Goal: Navigation & Orientation: Find specific page/section

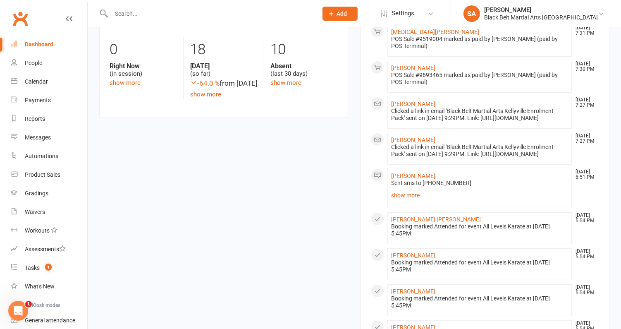
scroll to position [209, 0]
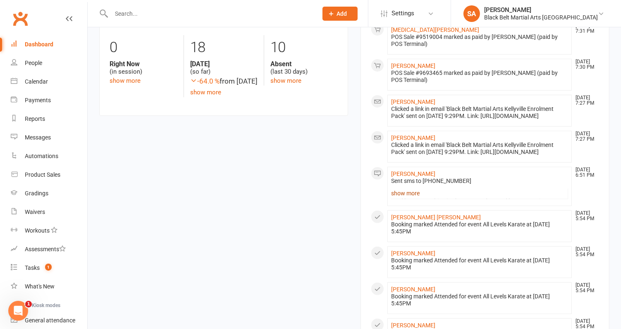
click at [411, 199] on link "show more" at bounding box center [479, 193] width 177 height 12
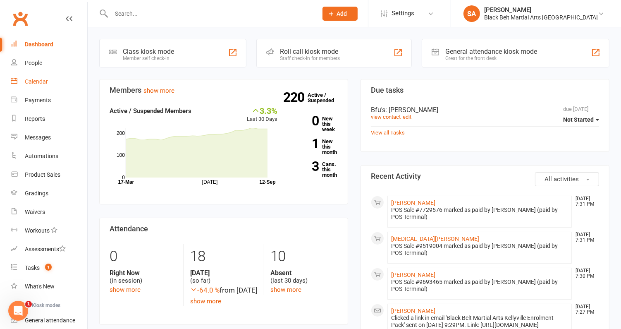
click at [34, 81] on div "Calendar" at bounding box center [36, 81] width 23 height 7
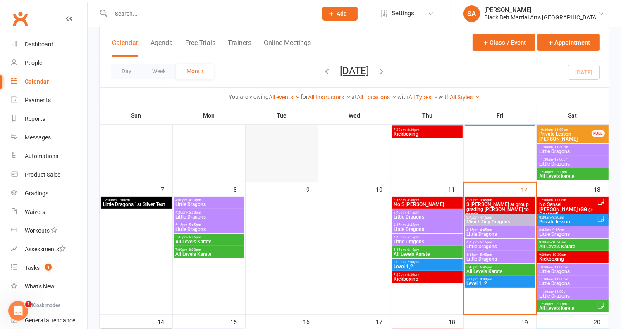
scroll to position [154, 0]
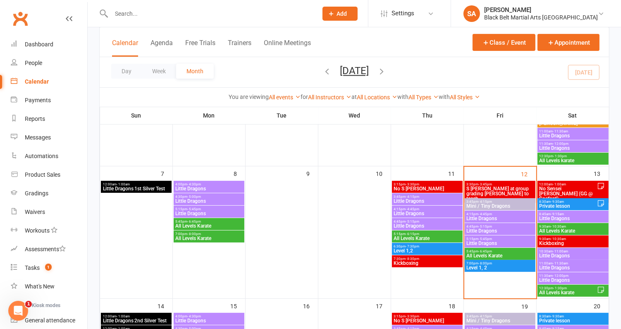
click at [492, 206] on span "Mini / Tiny Dragons" at bounding box center [500, 206] width 67 height 5
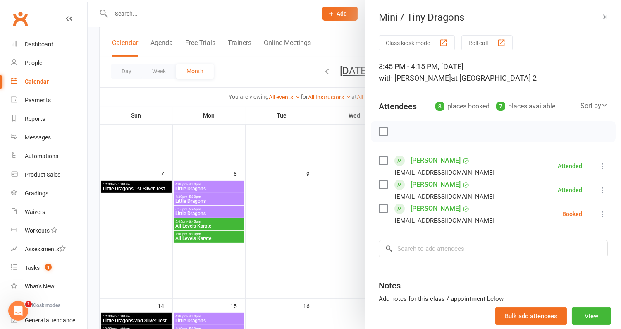
click at [314, 210] on div at bounding box center [355, 164] width 534 height 329
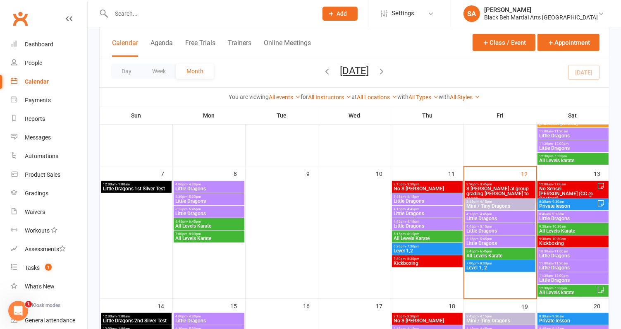
click at [507, 216] on span "Little Dragons" at bounding box center [500, 218] width 67 height 5
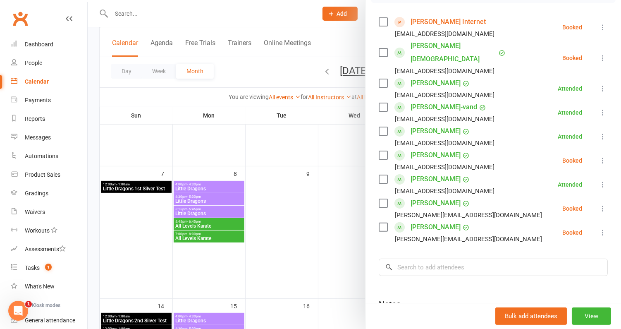
scroll to position [139, 0]
click at [283, 193] on div at bounding box center [355, 164] width 534 height 329
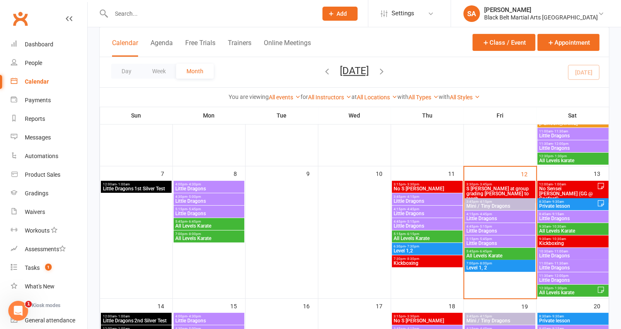
click at [489, 230] on span "Little Dragons" at bounding box center [500, 230] width 67 height 5
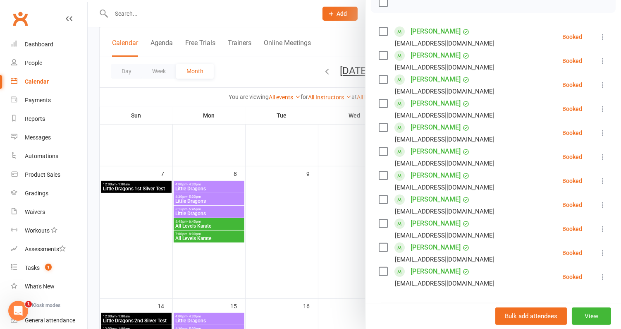
scroll to position [124, 0]
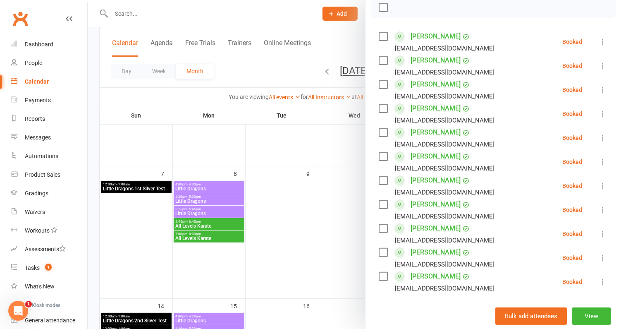
click at [291, 163] on div at bounding box center [355, 164] width 534 height 329
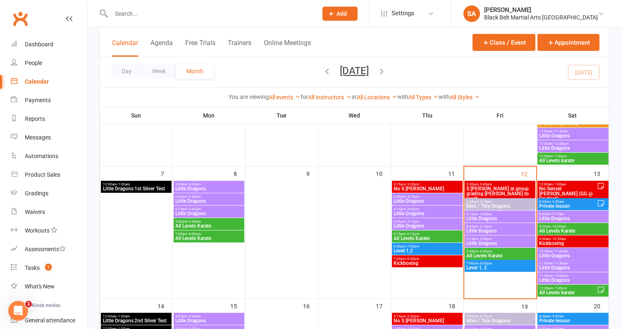
click at [482, 241] on span "Little Dragons" at bounding box center [500, 243] width 67 height 5
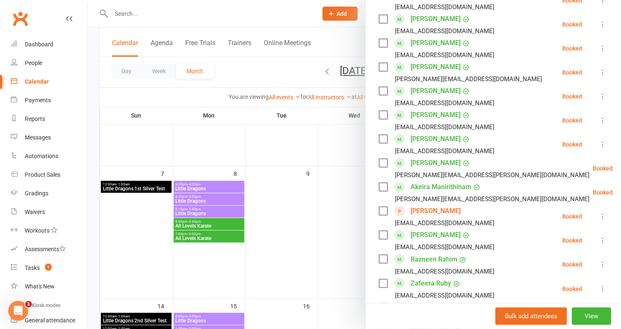
scroll to position [269, 0]
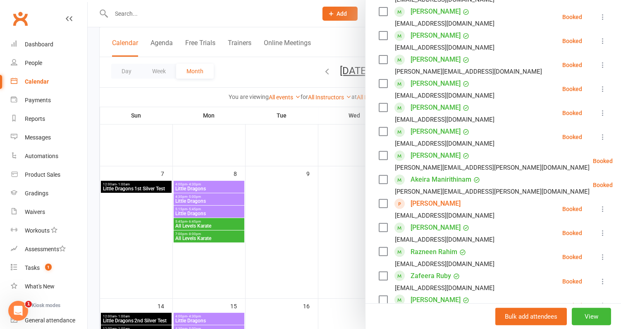
click at [300, 187] on div at bounding box center [355, 164] width 534 height 329
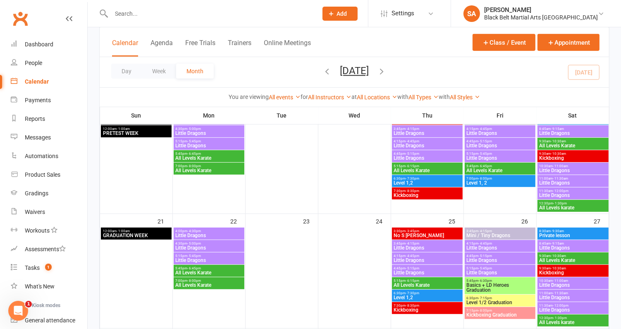
scroll to position [365, 0]
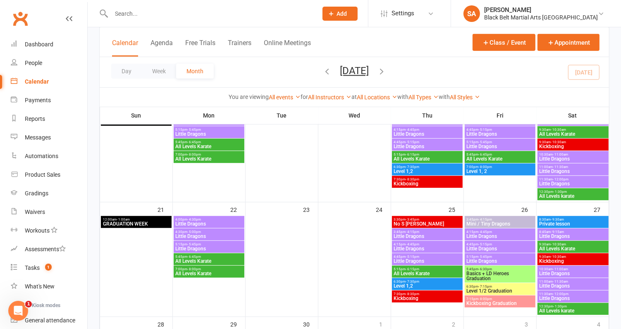
click at [488, 274] on span "Basics + LD Heroes Graduation" at bounding box center [500, 276] width 67 height 10
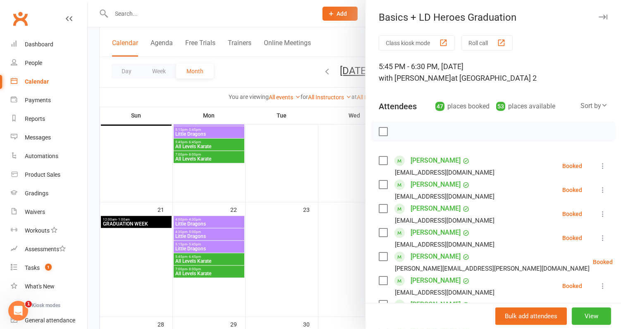
click at [383, 130] on label at bounding box center [383, 131] width 8 height 8
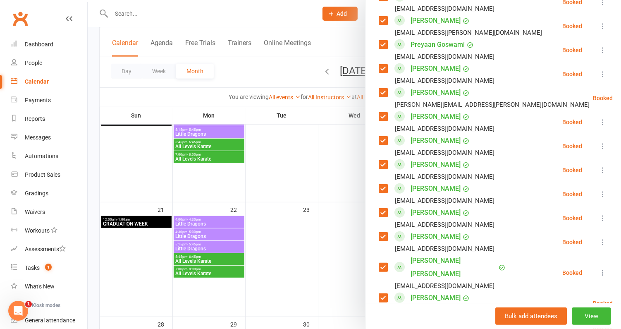
scroll to position [595, 0]
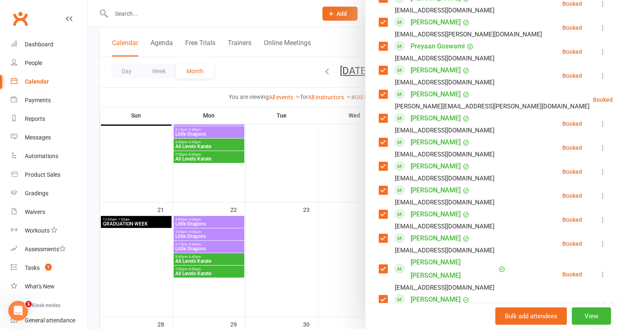
click at [353, 197] on div at bounding box center [355, 164] width 534 height 329
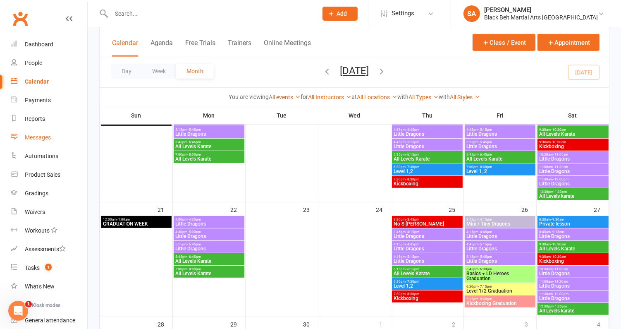
click at [40, 136] on div "Messages" at bounding box center [38, 137] width 26 height 7
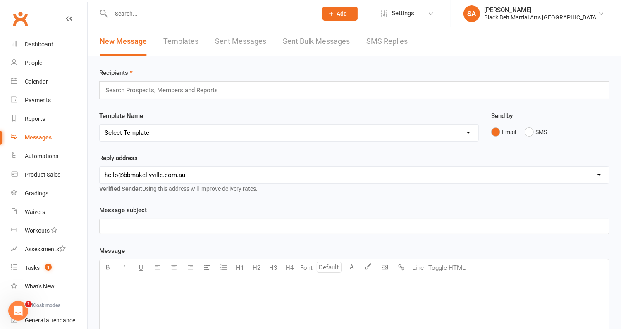
click at [185, 38] on link "Templates" at bounding box center [180, 41] width 35 height 29
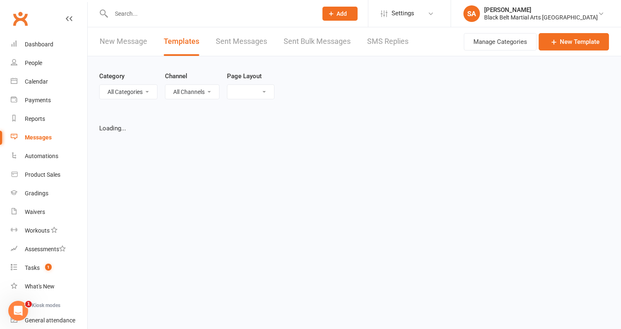
select select "grid"
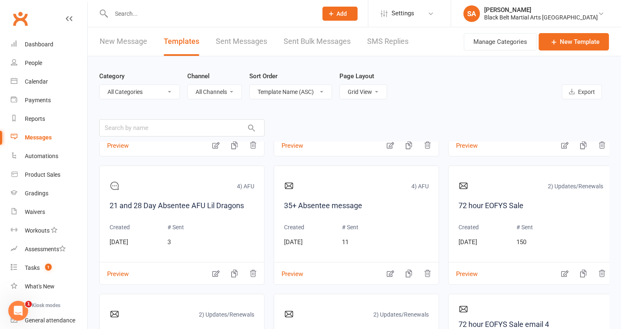
scroll to position [119, 0]
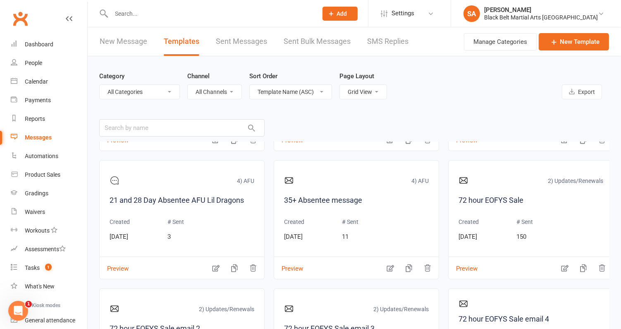
click at [156, 96] on select "All Categories (No category) 0) Other 1) Events 2) Updates/Renewals 3) Informat…" at bounding box center [140, 92] width 80 height 14
click at [100, 85] on select "All Categories (No category) 0) Other 1) Events 2) Updates/Renewals 3) Informat…" at bounding box center [140, 92] width 80 height 14
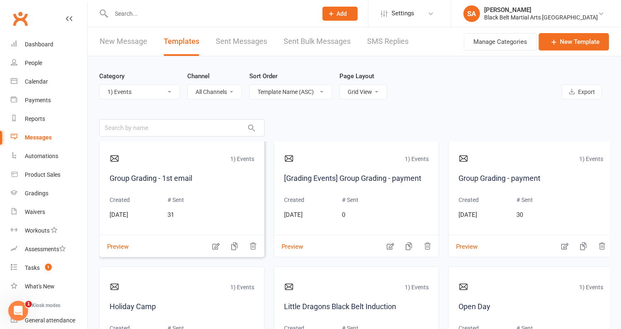
scroll to position [9, 0]
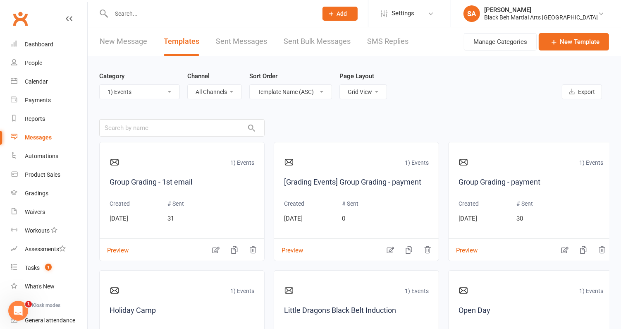
click at [156, 88] on select "All Categories (No category) 0) Other 1) Events 2) Updates/Renewals 3) Informat…" at bounding box center [140, 92] width 80 height 14
click at [100, 85] on select "All Categories (No category) 0) Other 1) Events 2) Updates/Renewals 3) Informat…" at bounding box center [140, 92] width 80 height 14
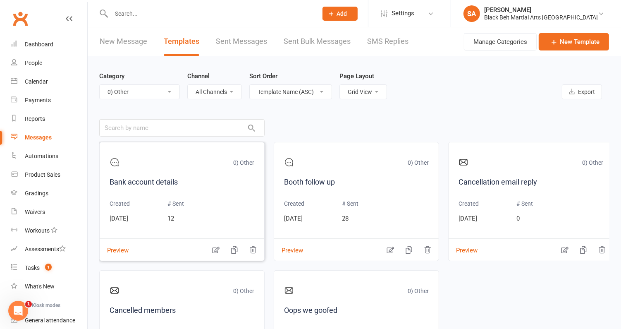
scroll to position [13, 0]
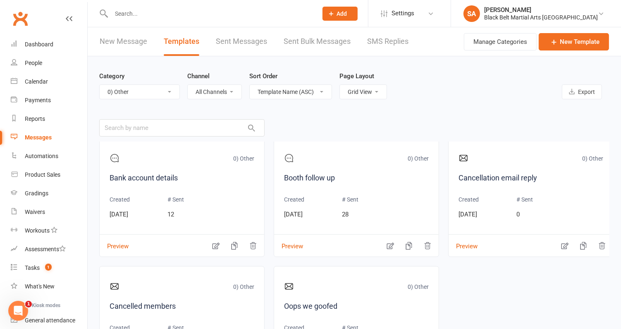
click at [126, 90] on select "All Categories (No category) 0) Other 1) Events 2) Updates/Renewals 3) Informat…" at bounding box center [140, 92] width 80 height 14
select select "-1"
click at [100, 85] on select "All Categories (No category) 0) Other 1) Events 2) Updates/Renewals 3) Informat…" at bounding box center [140, 92] width 80 height 14
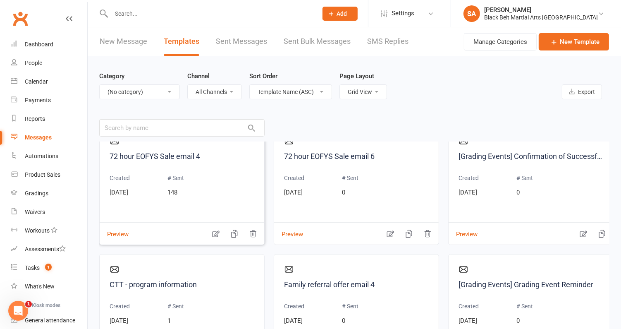
scroll to position [9, 0]
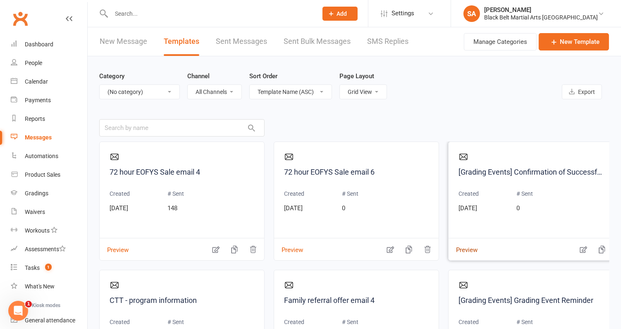
click at [463, 249] on button "Preview" at bounding box center [463, 244] width 29 height 9
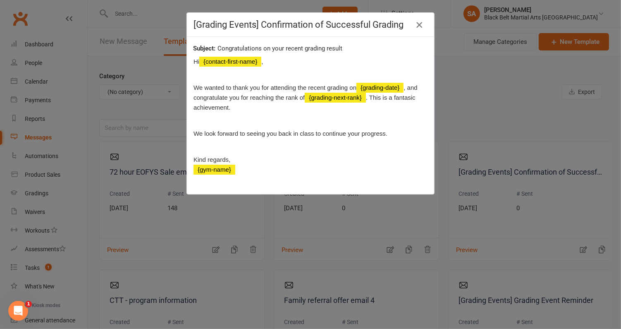
click at [420, 24] on icon "button" at bounding box center [420, 25] width 10 height 10
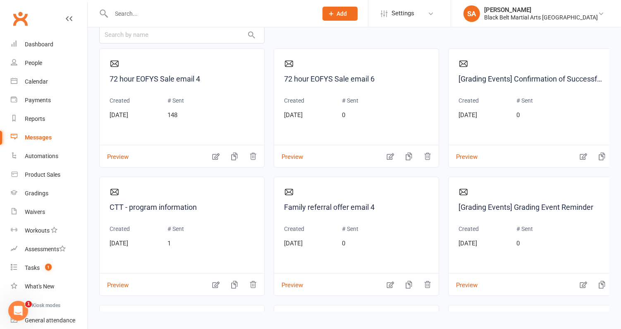
scroll to position [98, 0]
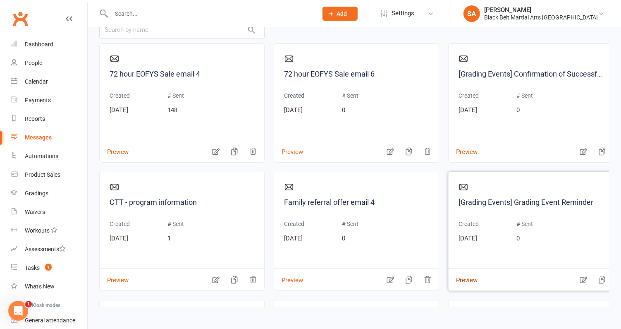
click at [465, 276] on button "Preview" at bounding box center [463, 274] width 29 height 9
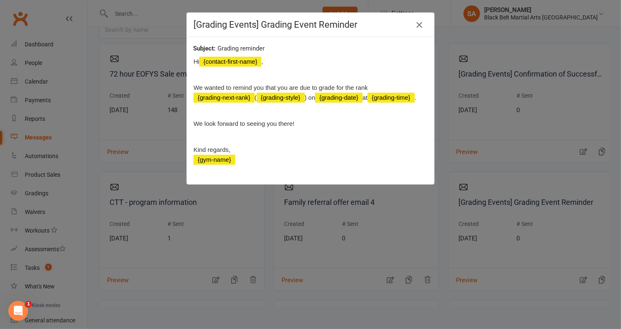
click at [418, 23] on icon "button" at bounding box center [420, 25] width 10 height 10
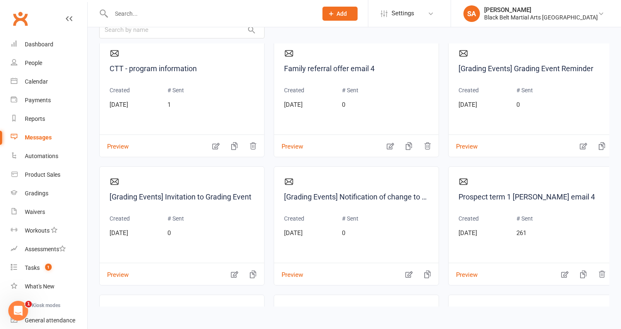
scroll to position [149, 0]
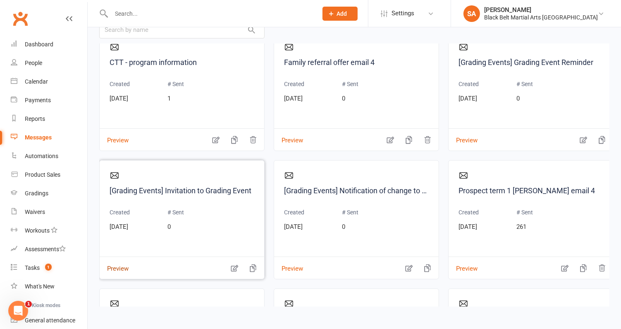
click at [115, 266] on button "Preview" at bounding box center [114, 263] width 29 height 9
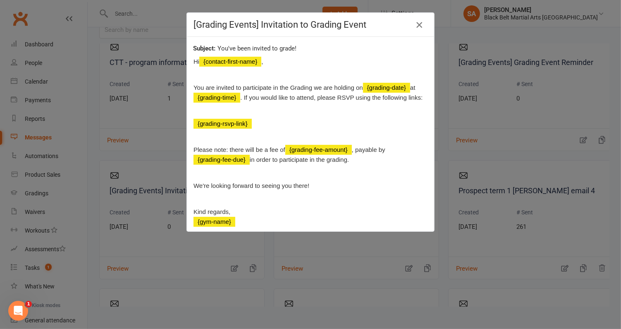
click at [420, 22] on icon "button" at bounding box center [420, 25] width 10 height 10
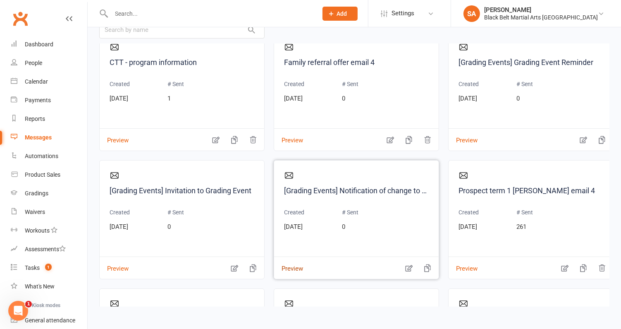
click at [288, 266] on button "Preview" at bounding box center [288, 263] width 29 height 9
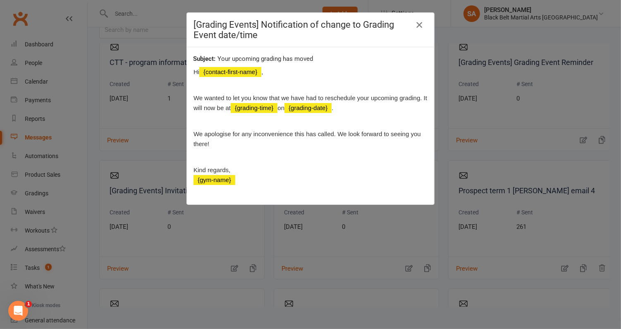
click at [417, 30] on button "button" at bounding box center [419, 24] width 13 height 13
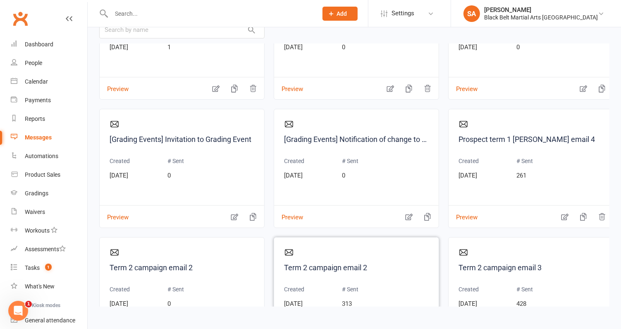
scroll to position [0, 0]
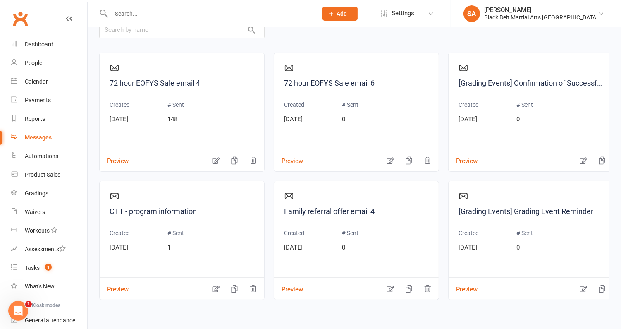
click at [41, 138] on div "Messages" at bounding box center [38, 137] width 27 height 7
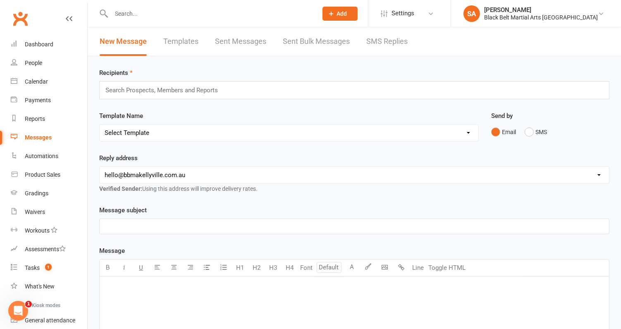
click at [148, 134] on select "Select Template [SMS] Bank account details [SMS] Booth follow up [Email] Cancel…" at bounding box center [289, 133] width 379 height 17
select select "14"
click at [100, 125] on select "Select Template [SMS] Bank account details [SMS] Booth follow up [Email] Cancel…" at bounding box center [289, 133] width 379 height 17
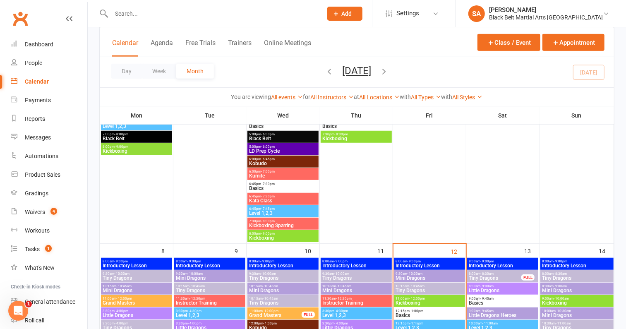
scroll to position [249, 0]
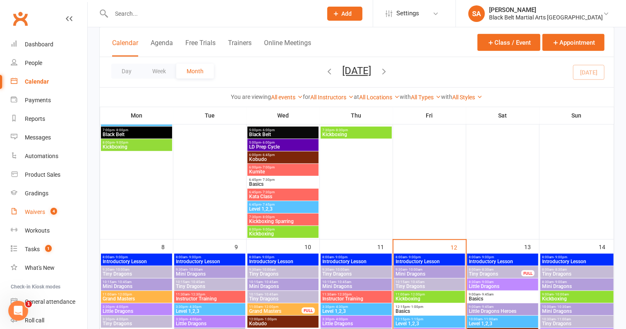
click at [33, 214] on div "Waivers" at bounding box center [35, 212] width 20 height 7
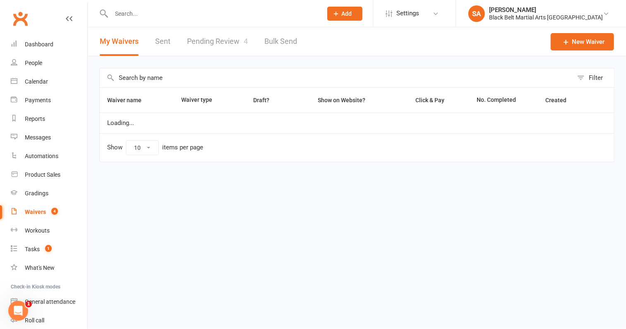
select select "100"
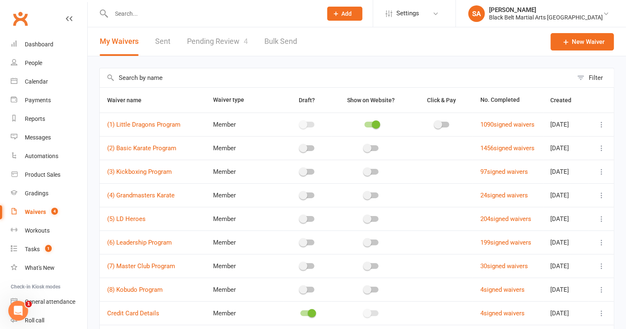
click at [214, 48] on link "Pending Review 4" at bounding box center [217, 41] width 61 height 29
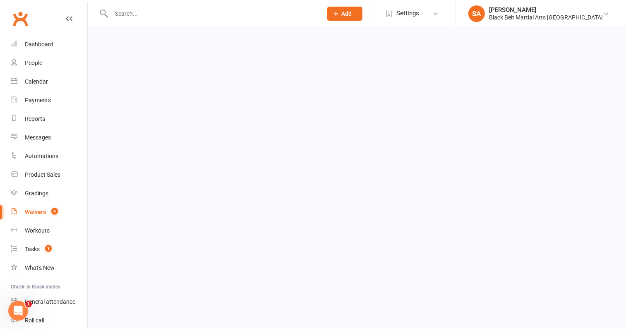
select select "50"
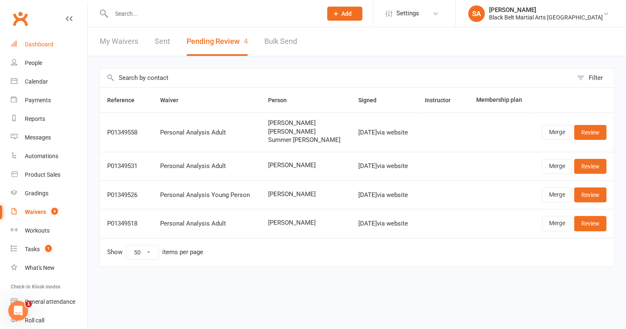
click at [43, 43] on div "Dashboard" at bounding box center [39, 44] width 29 height 7
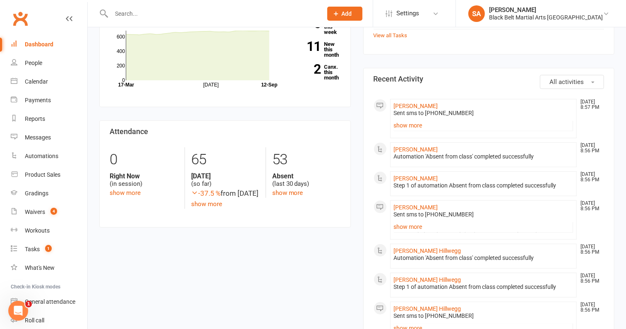
scroll to position [94, 0]
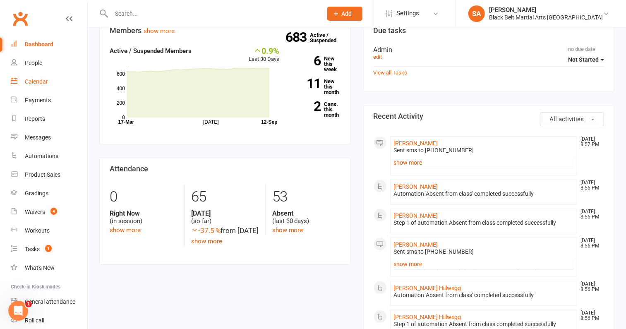
click at [35, 86] on link "Calendar" at bounding box center [49, 81] width 77 height 19
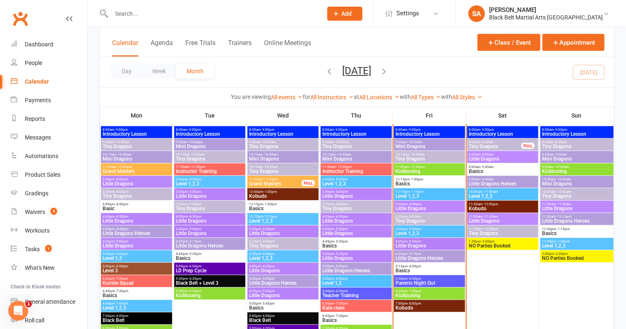
scroll to position [376, 0]
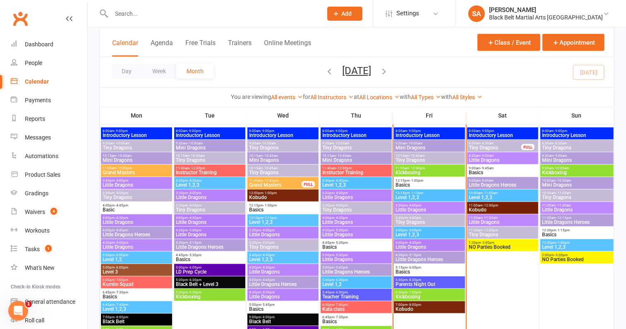
click at [495, 148] on span "Tiny Dragons" at bounding box center [495, 147] width 53 height 5
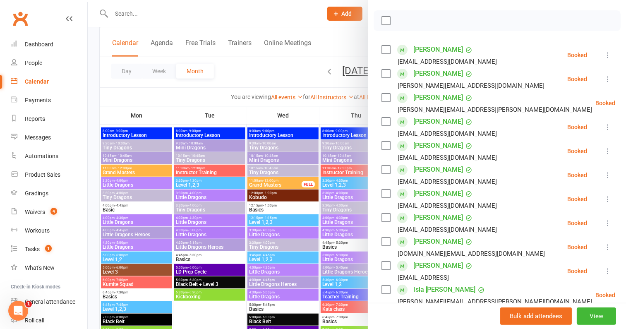
scroll to position [110, 0]
click at [259, 160] on div at bounding box center [357, 164] width 538 height 329
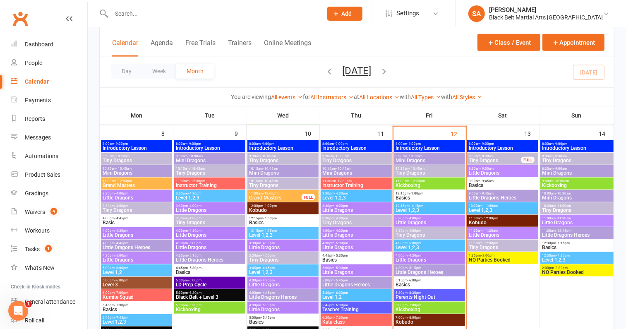
scroll to position [364, 0]
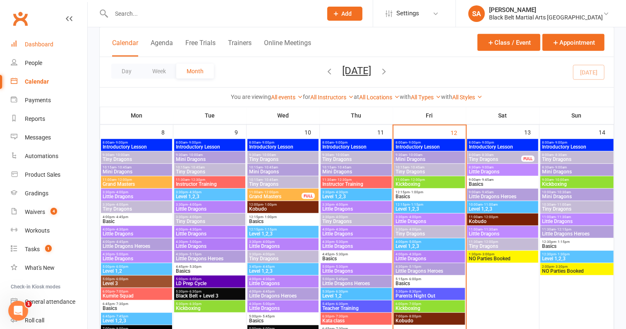
click at [39, 40] on link "Dashboard" at bounding box center [49, 44] width 77 height 19
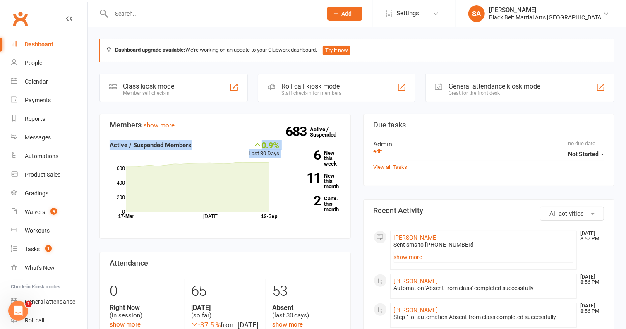
drag, startPoint x: 280, startPoint y: 144, endPoint x: 252, endPoint y: 143, distance: 28.1
click at [252, 143] on div "0.9% Last 30 Days Active / Suspended Members Jul Month 17-Mar 12-Sep 0 200 400 …" at bounding box center [194, 180] width 182 height 80
click at [289, 144] on div "683 Active / Suspended 6 New this week 11 New this month 2 Canx. this month" at bounding box center [316, 179] width 61 height 78
drag, startPoint x: 94, startPoint y: 48, endPoint x: 324, endPoint y: 48, distance: 229.2
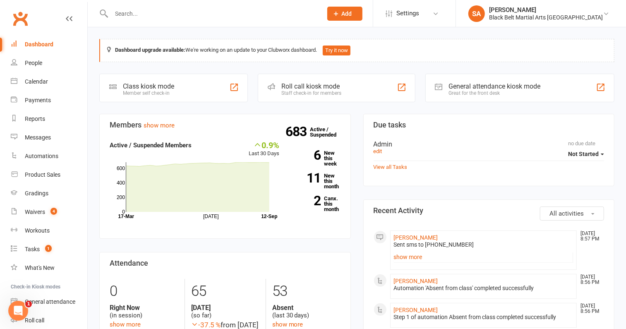
click at [34, 217] on link "Waivers 4" at bounding box center [49, 212] width 77 height 19
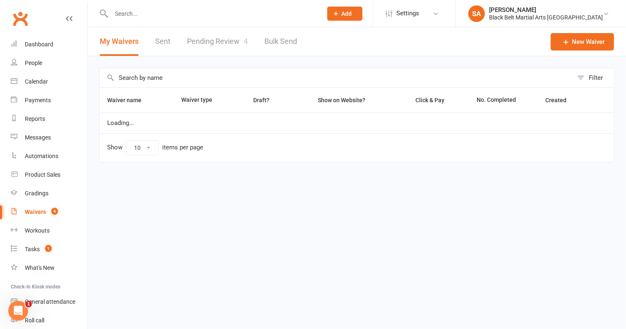
select select "100"
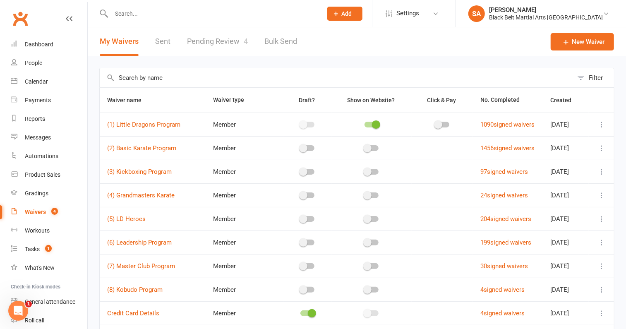
click at [222, 40] on link "Pending Review 4" at bounding box center [217, 41] width 61 height 29
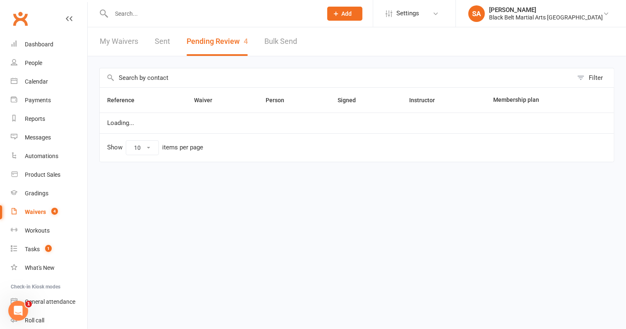
select select "50"
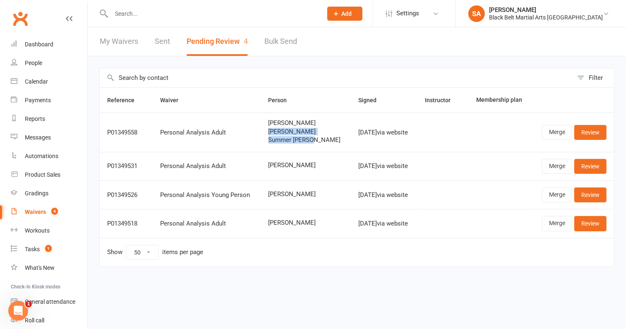
drag, startPoint x: 316, startPoint y: 142, endPoint x: 260, endPoint y: 133, distance: 56.6
click at [261, 133] on td "DENNISE FERNANDEZ Calvin Fernandez Summer Abalos" at bounding box center [306, 132] width 90 height 39
click at [317, 165] on span "Stephen Edwards" at bounding box center [306, 165] width 75 height 7
click at [47, 87] on link "Calendar" at bounding box center [49, 81] width 77 height 19
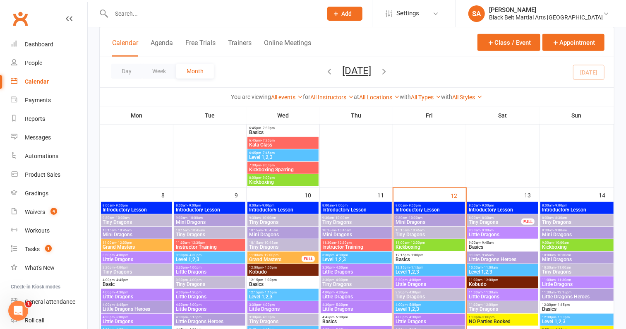
scroll to position [293, 0]
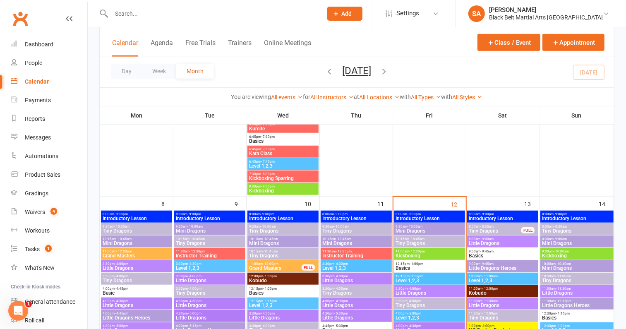
click at [477, 227] on span "8:00am - 8:30am" at bounding box center [495, 227] width 53 height 4
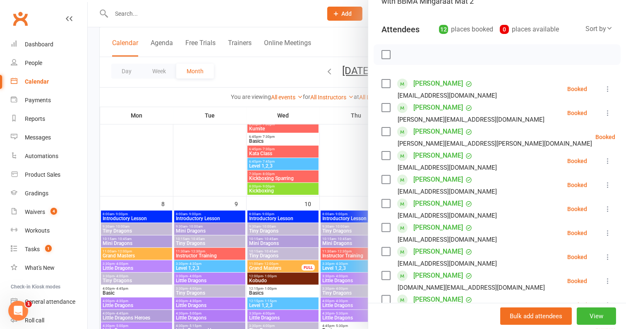
scroll to position [72, 0]
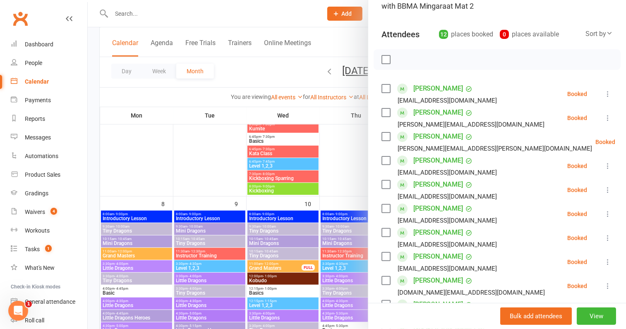
click at [275, 218] on div at bounding box center [357, 164] width 538 height 329
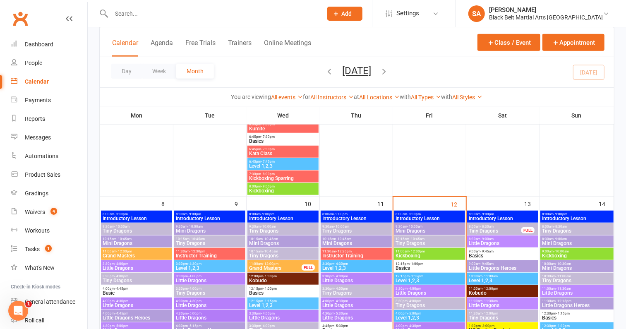
click at [479, 230] on span "Tiny Dragons" at bounding box center [495, 230] width 53 height 5
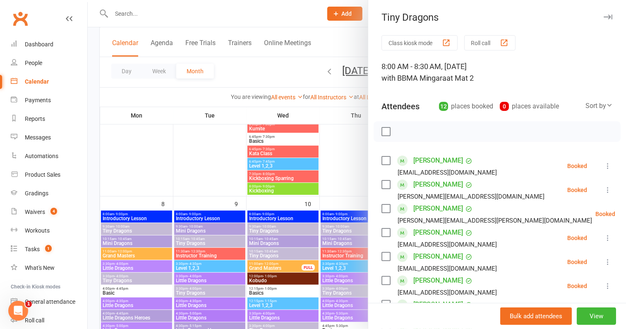
click at [265, 216] on div at bounding box center [357, 164] width 538 height 329
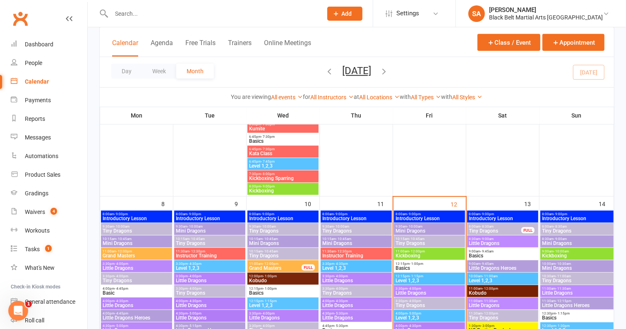
click at [472, 244] on span "Little Dragons" at bounding box center [503, 243] width 68 height 5
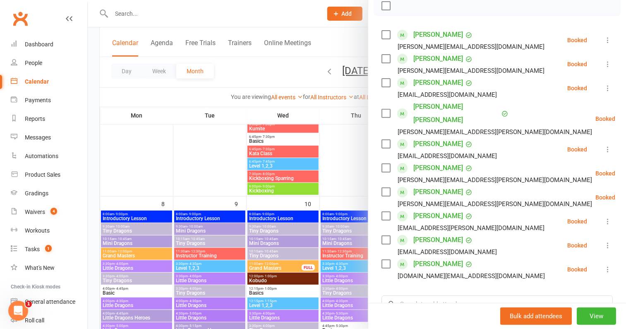
scroll to position [87, 0]
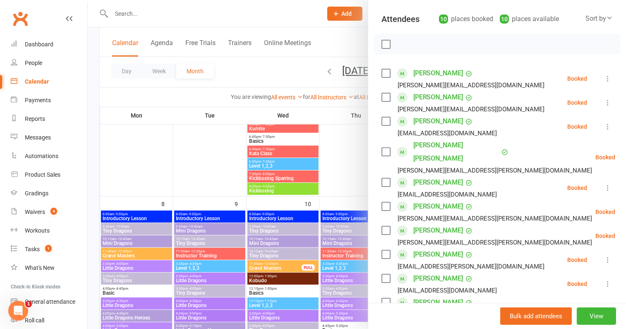
click at [293, 236] on div at bounding box center [357, 164] width 538 height 329
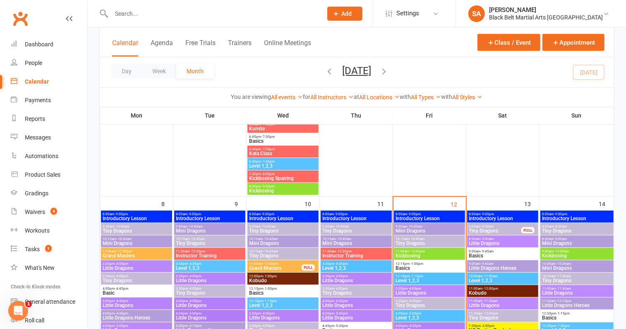
click at [497, 232] on span "Tiny Dragons" at bounding box center [495, 230] width 53 height 5
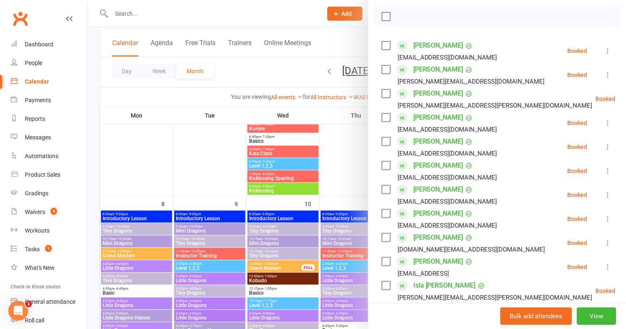
scroll to position [108, 0]
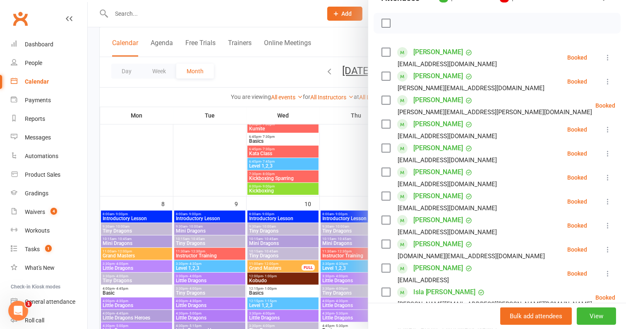
click at [320, 203] on div at bounding box center [357, 164] width 538 height 329
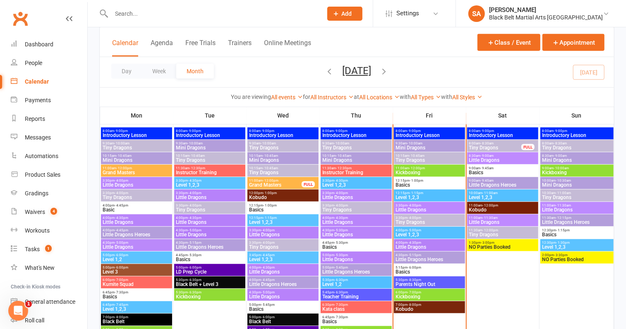
scroll to position [368, 0]
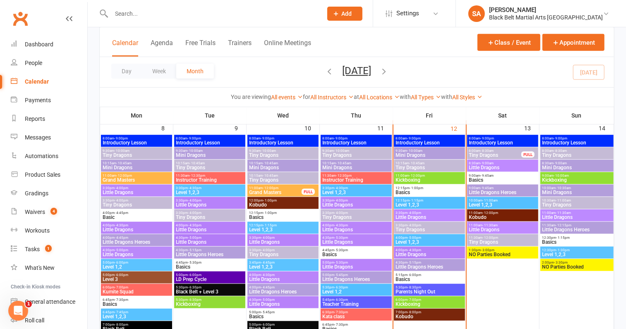
click at [501, 155] on span "Tiny Dragons" at bounding box center [495, 155] width 53 height 5
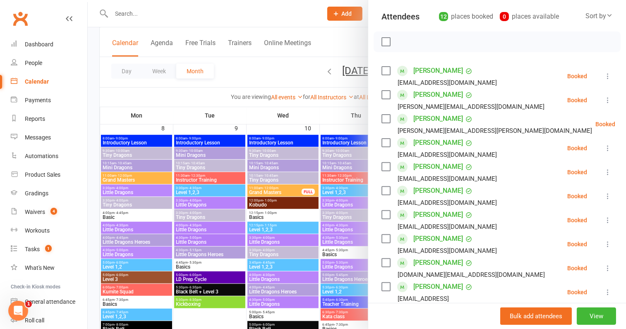
scroll to position [91, 0]
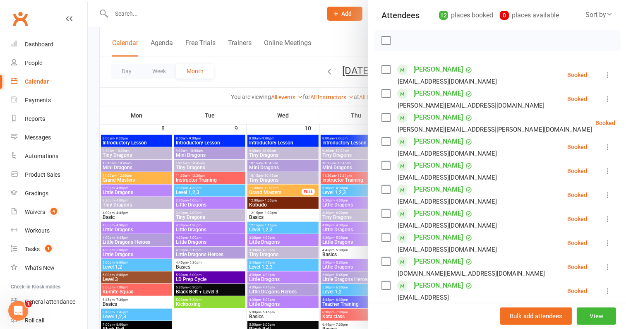
click at [270, 203] on div at bounding box center [357, 164] width 538 height 329
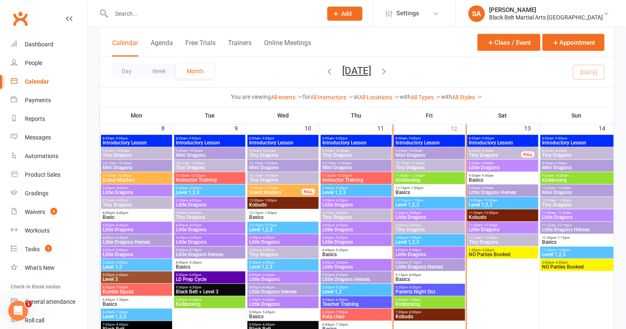
click at [494, 237] on span "- 12:00pm" at bounding box center [491, 238] width 16 height 4
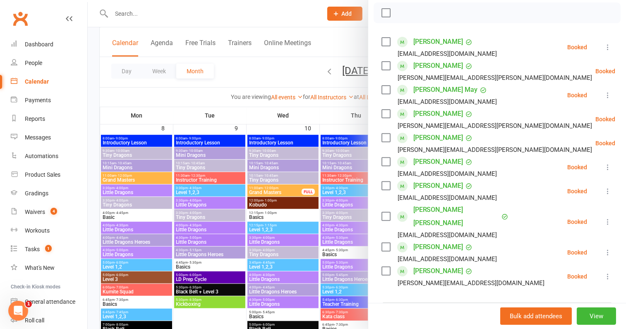
scroll to position [125, 0]
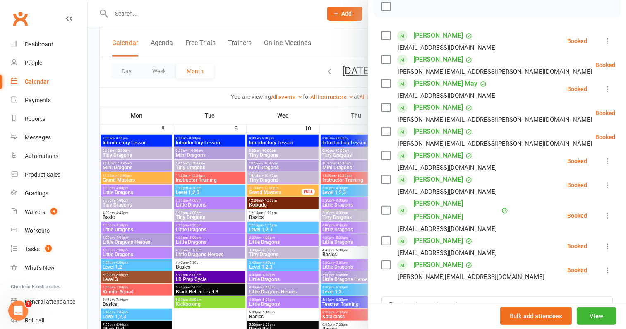
click at [307, 214] on div at bounding box center [357, 164] width 538 height 329
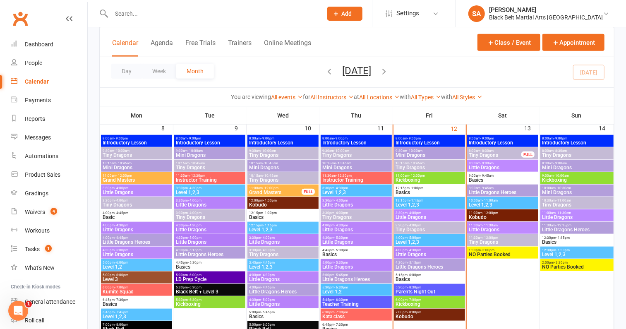
click at [500, 228] on span "Little Dragons" at bounding box center [503, 229] width 68 height 5
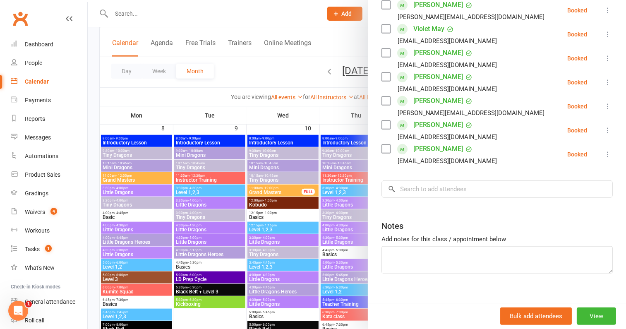
scroll to position [121, 0]
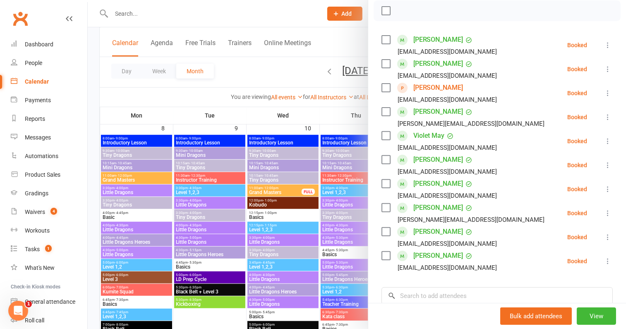
click at [264, 206] on div at bounding box center [357, 164] width 538 height 329
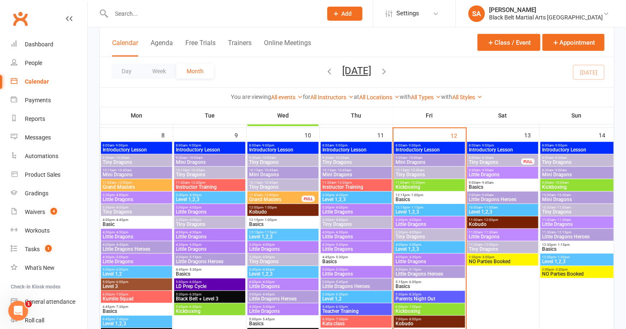
scroll to position [360, 0]
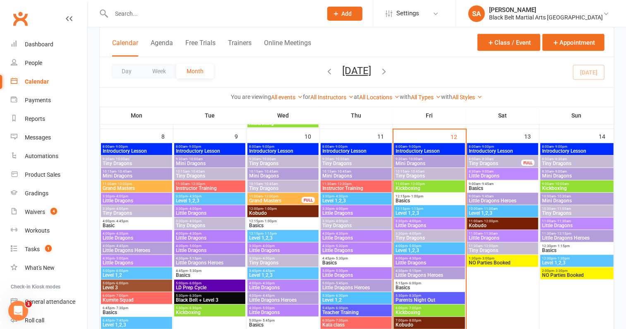
click at [477, 232] on span "11:00am - 11:30am" at bounding box center [503, 234] width 68 height 4
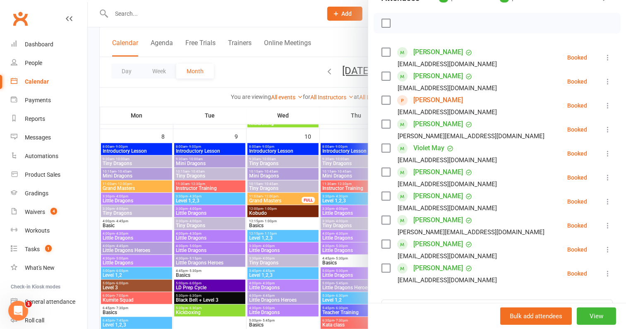
scroll to position [122, 0]
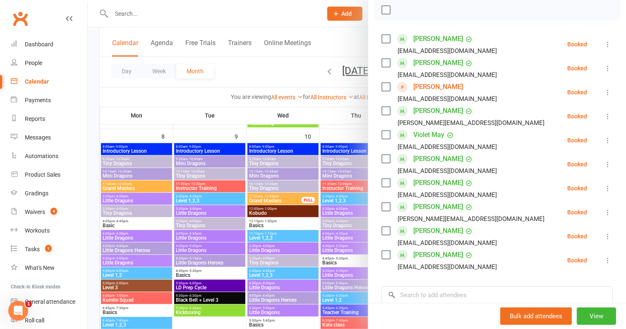
click at [295, 212] on div at bounding box center [357, 164] width 538 height 329
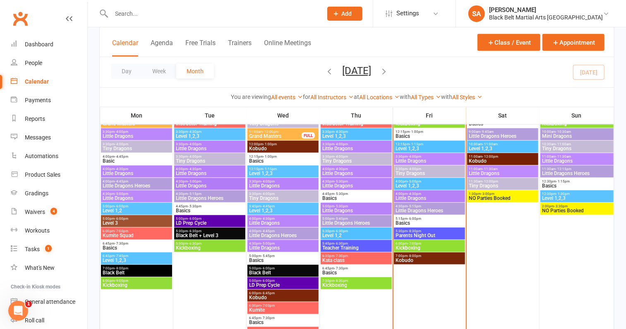
scroll to position [424, 0]
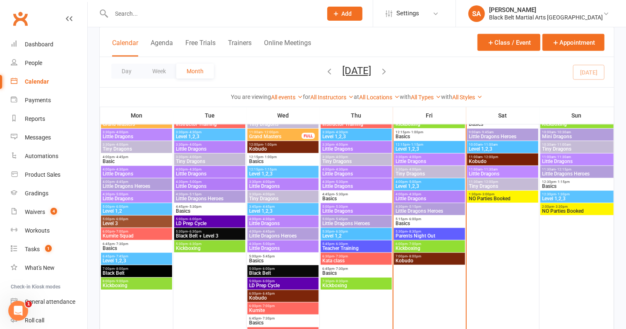
click at [424, 198] on span "Little Dragons" at bounding box center [430, 198] width 68 height 5
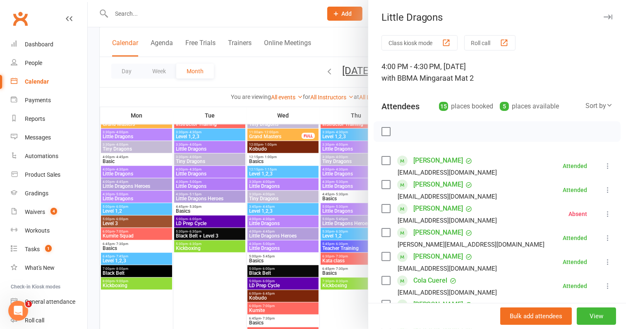
click at [313, 208] on div at bounding box center [357, 164] width 538 height 329
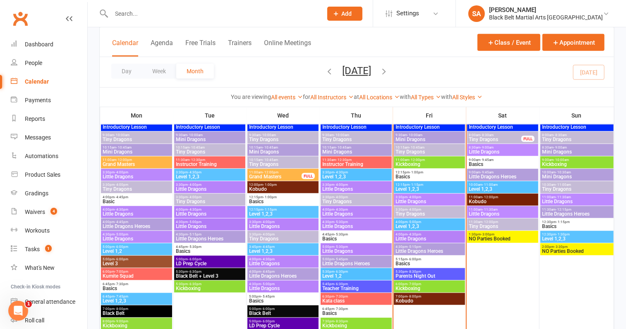
scroll to position [381, 0]
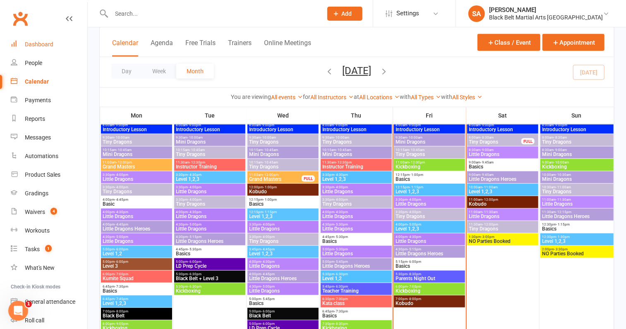
click at [31, 48] on link "Dashboard" at bounding box center [49, 44] width 77 height 19
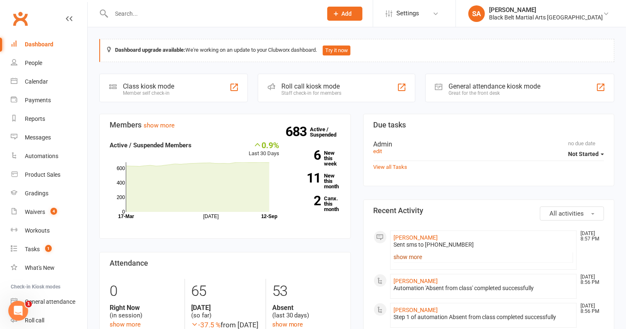
click at [414, 257] on link "show more" at bounding box center [484, 257] width 180 height 12
